Goal: Find specific page/section: Find specific page/section

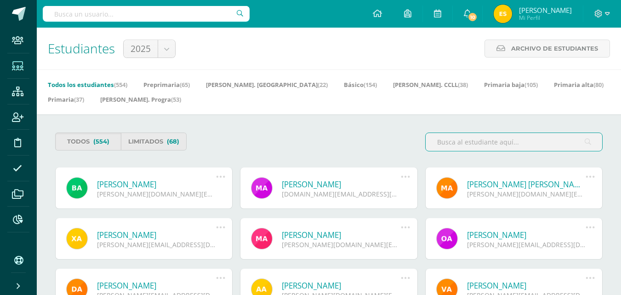
click at [100, 15] on input "text" at bounding box center [146, 14] width 207 height 16
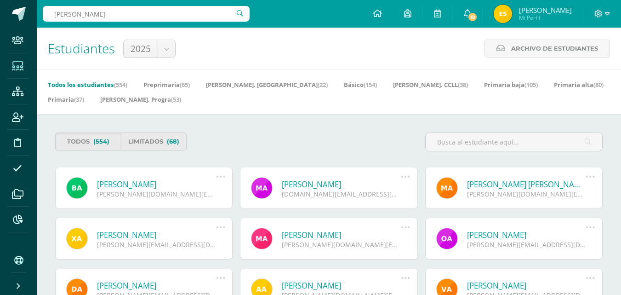
type input "kevin alvarado"
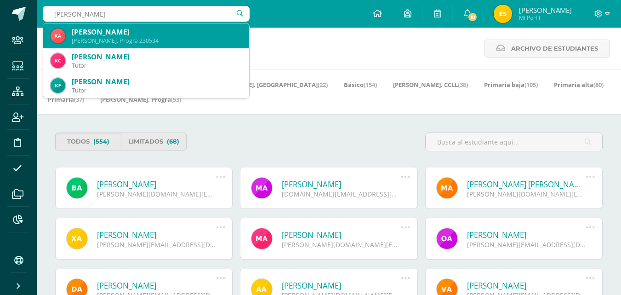
click at [126, 34] on div "Kevin Danilo Alvarado Chamalé" at bounding box center [157, 32] width 170 height 10
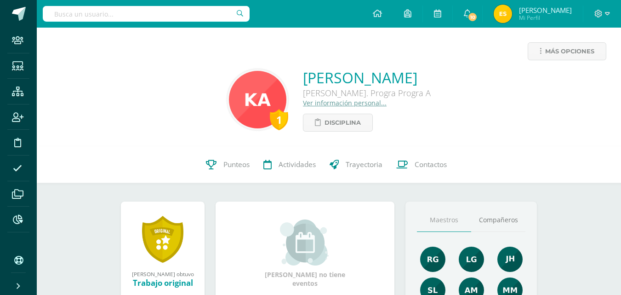
click at [161, 10] on input "text" at bounding box center [146, 14] width 207 height 16
type input "[PERSON_NAME]"
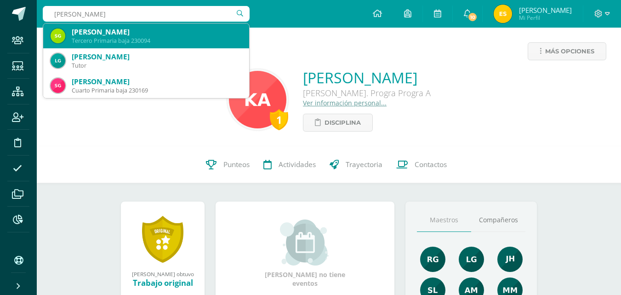
click at [154, 30] on div "[PERSON_NAME]" at bounding box center [157, 32] width 170 height 10
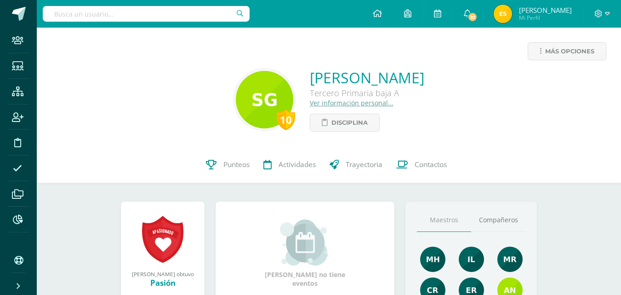
click at [128, 19] on input "text" at bounding box center [146, 14] width 207 height 16
click at [128, 16] on input "andre icu" at bounding box center [146, 14] width 207 height 16
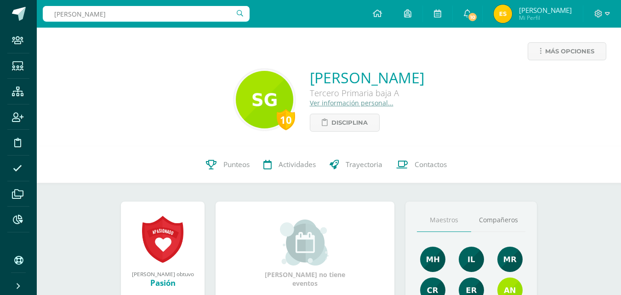
type input "levi dias"
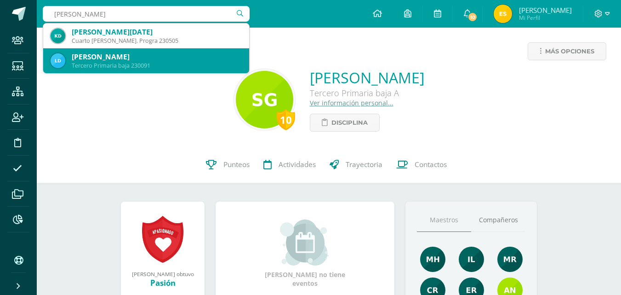
click at [131, 64] on div "Tercero Primaria baja 230091" at bounding box center [157, 66] width 170 height 8
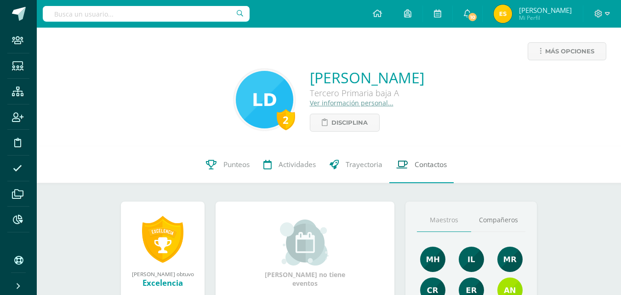
click at [423, 161] on span "Contactos" at bounding box center [431, 164] width 32 height 10
